Goal: Information Seeking & Learning: Check status

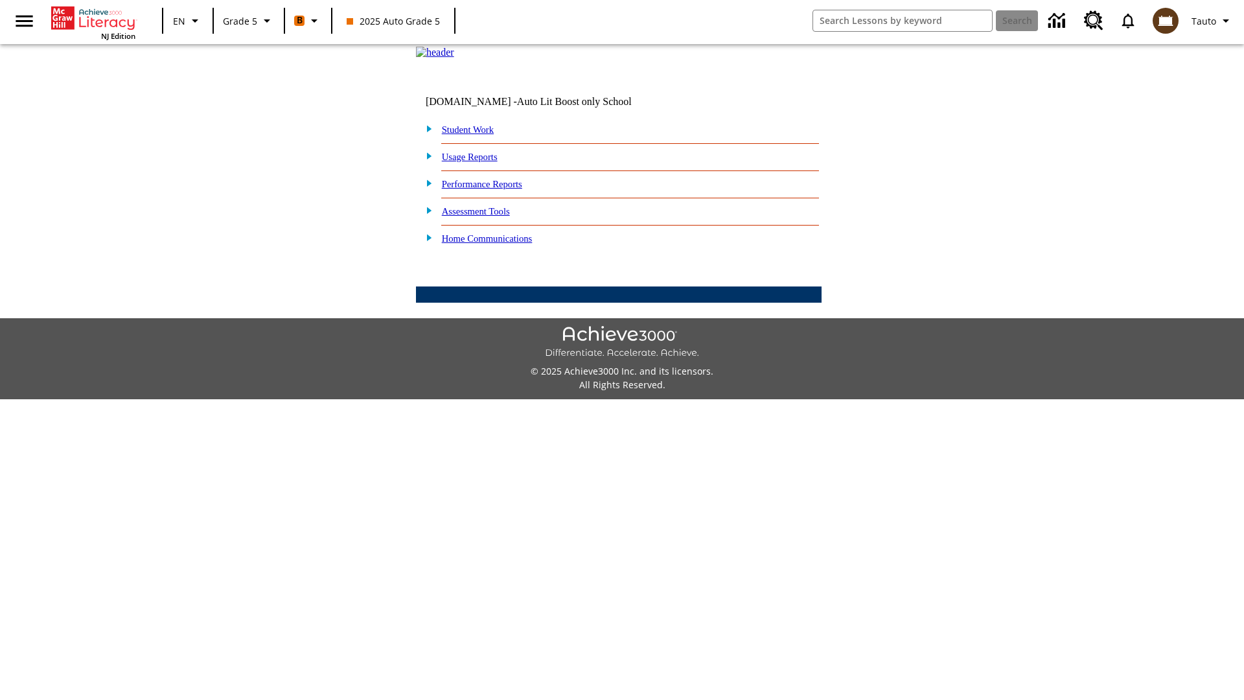
click at [496, 189] on link "Performance Reports" at bounding box center [482, 184] width 80 height 10
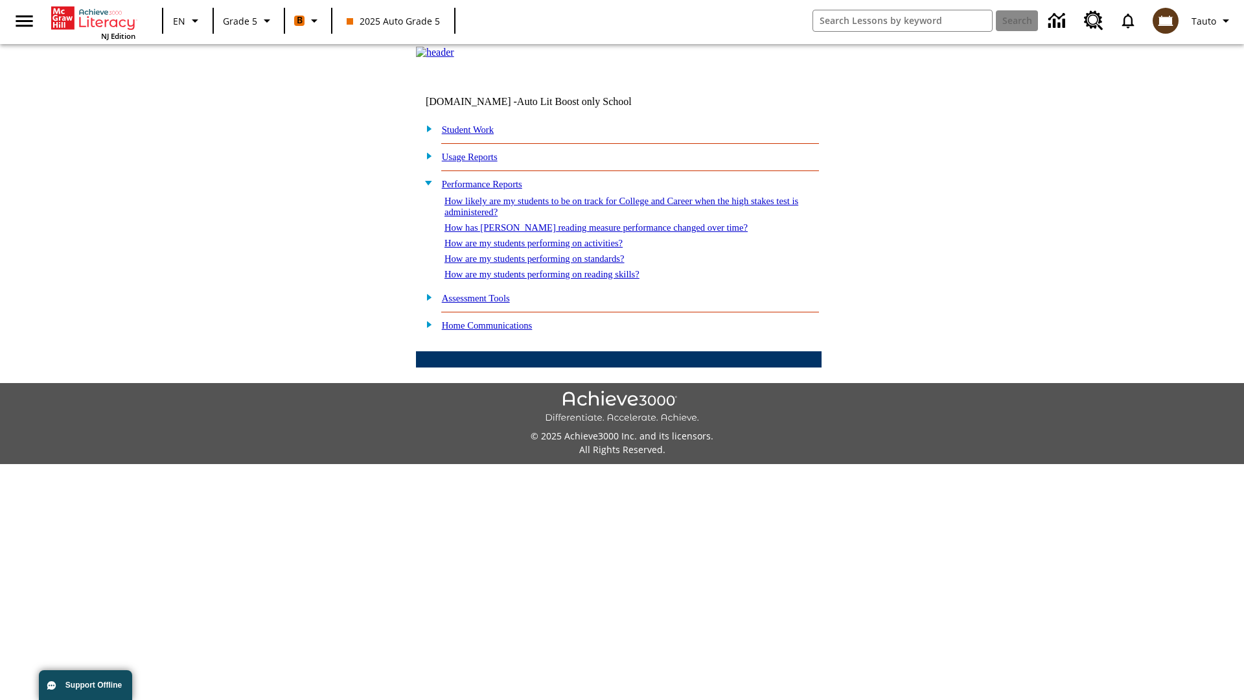
click at [546, 248] on link "How are my students performing on activities?" at bounding box center [533, 243] width 178 height 10
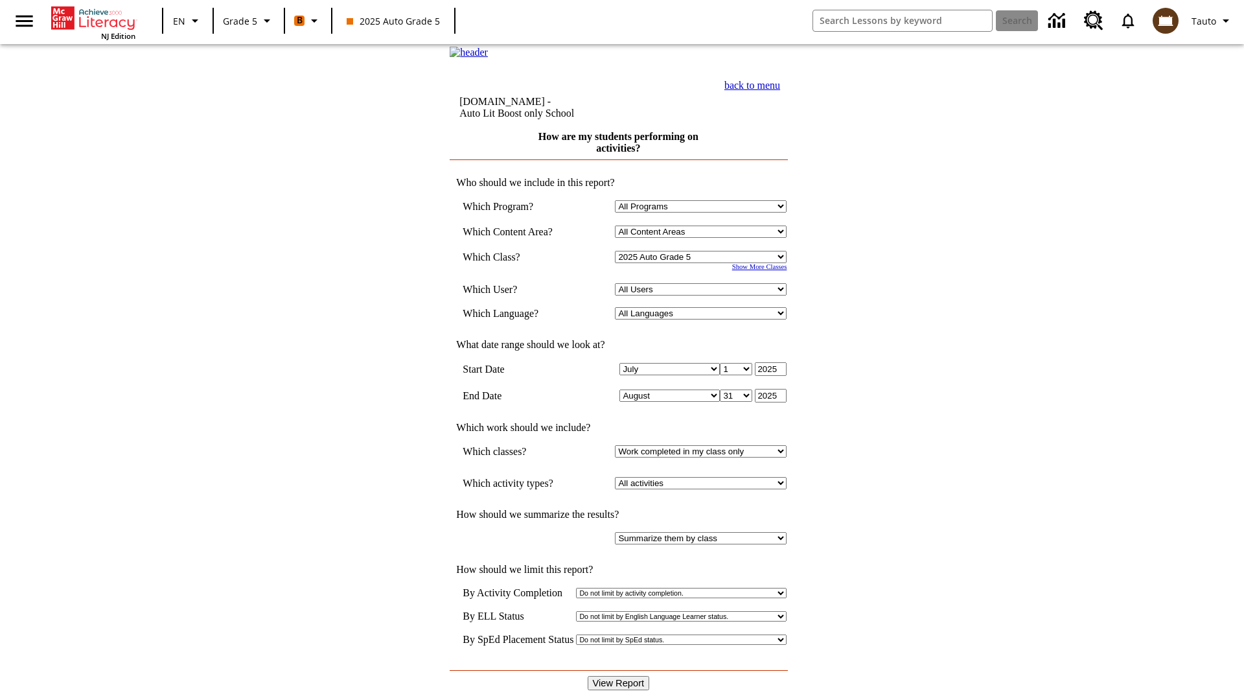
select select "11133131"
